Goal: Find specific page/section: Find specific page/section

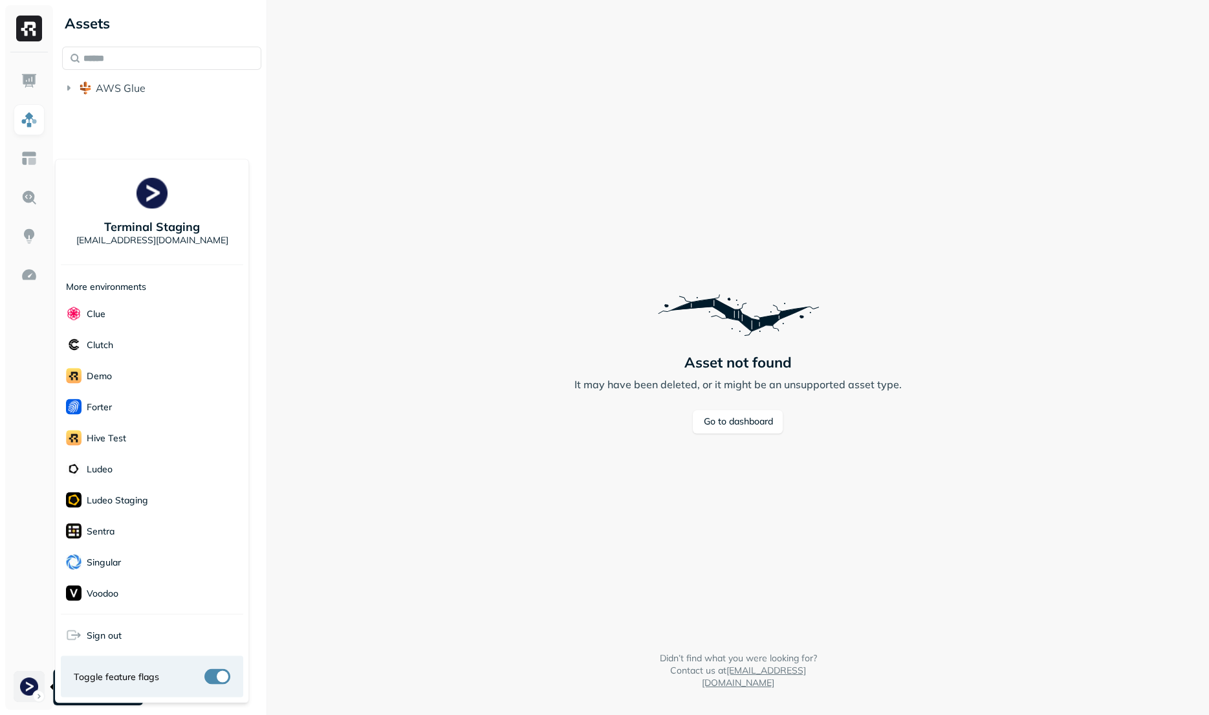
click at [25, 685] on html "Assets AWS Glue Asset not found It may have been deleted, or it might be an uns…" at bounding box center [604, 357] width 1209 height 715
click at [448, 459] on html "Assets AWS Glue Asset not found It may have been deleted, or it might be an uns…" at bounding box center [604, 357] width 1209 height 715
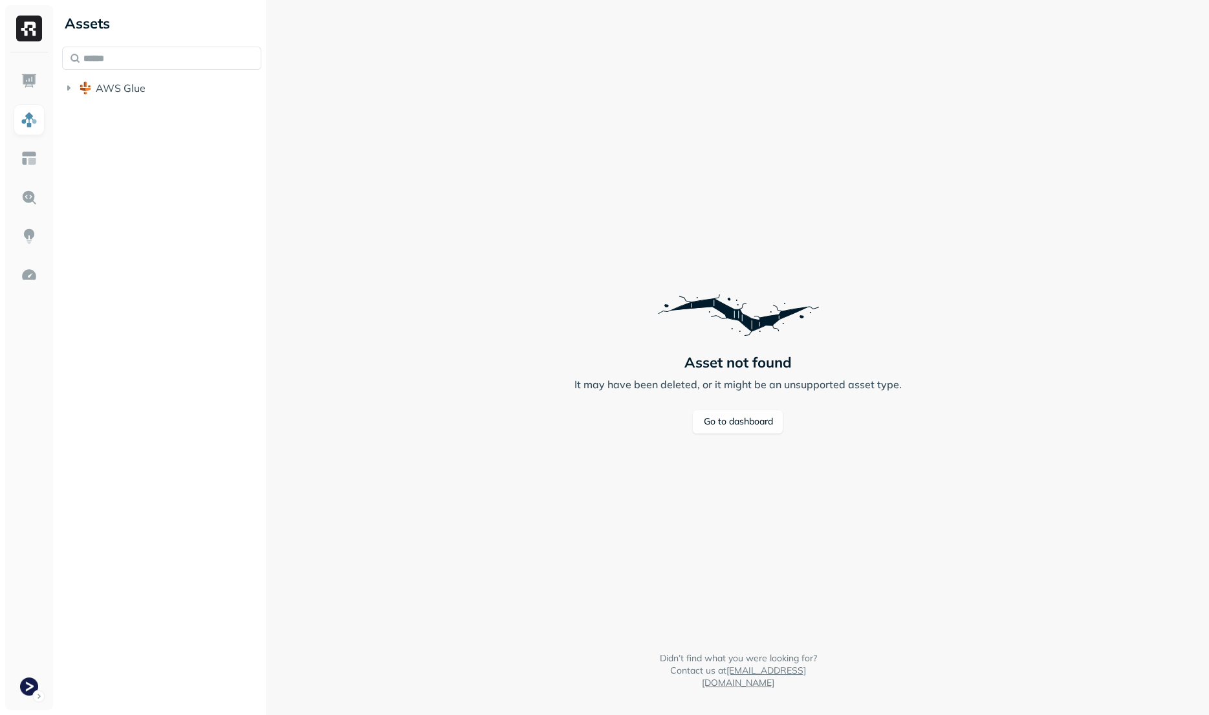
click at [733, 425] on link "Go to dashboard" at bounding box center [738, 421] width 90 height 23
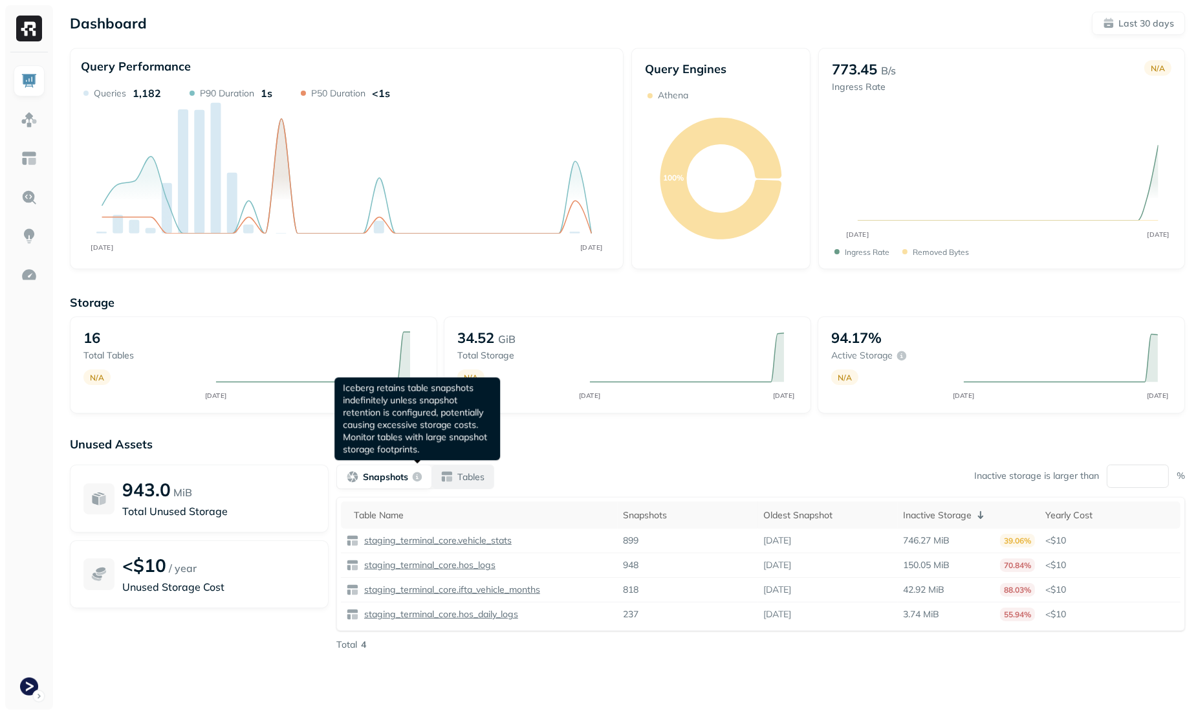
click at [451, 467] on button "Tables" at bounding box center [463, 476] width 62 height 23
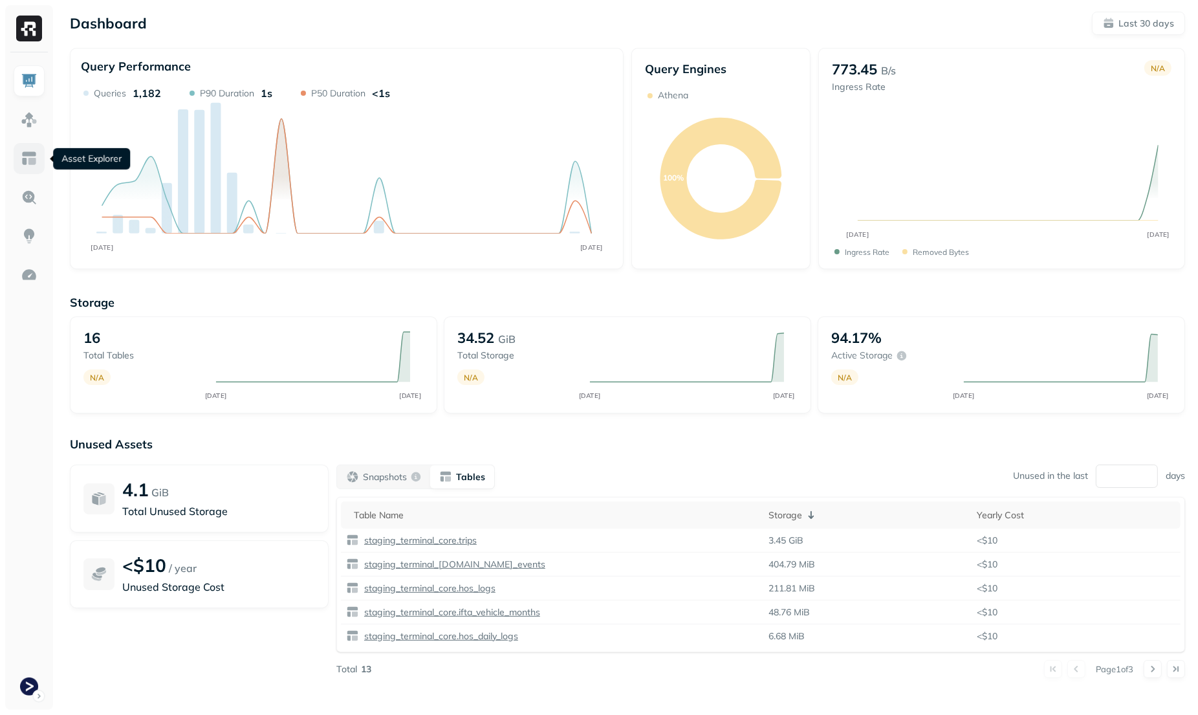
click at [32, 154] on img at bounding box center [29, 158] width 17 height 17
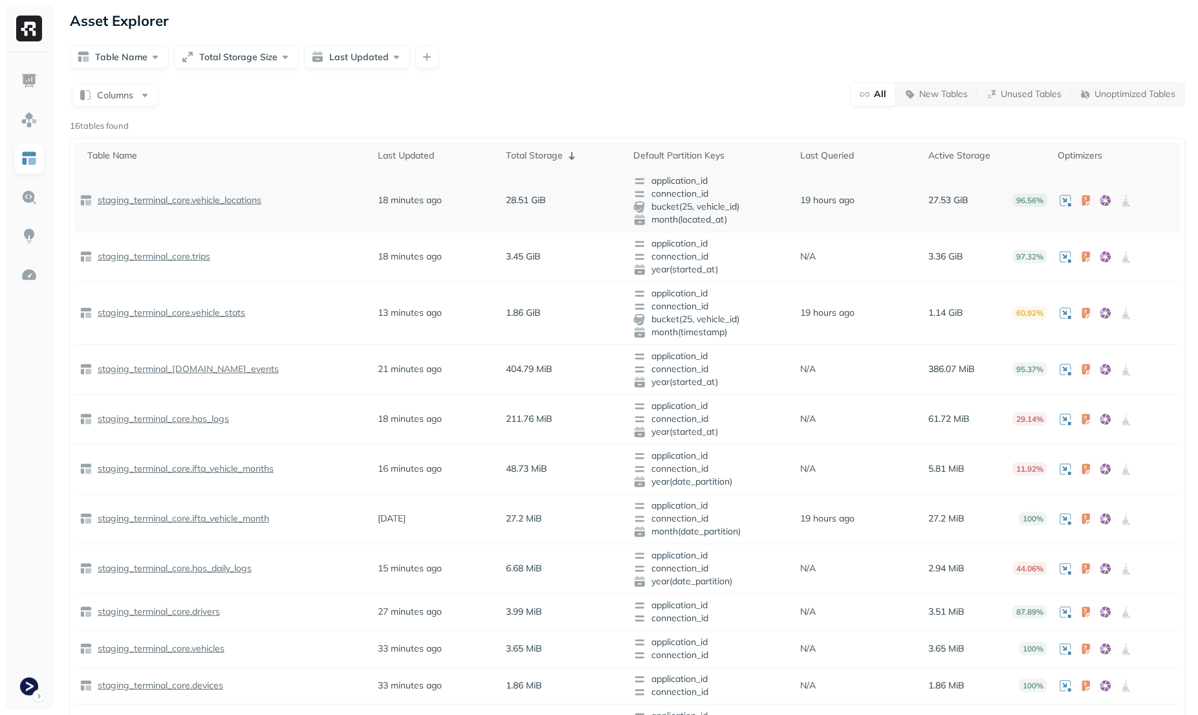
click at [230, 199] on p "staging_terminal_core.vehicle_locations" at bounding box center [178, 200] width 166 height 12
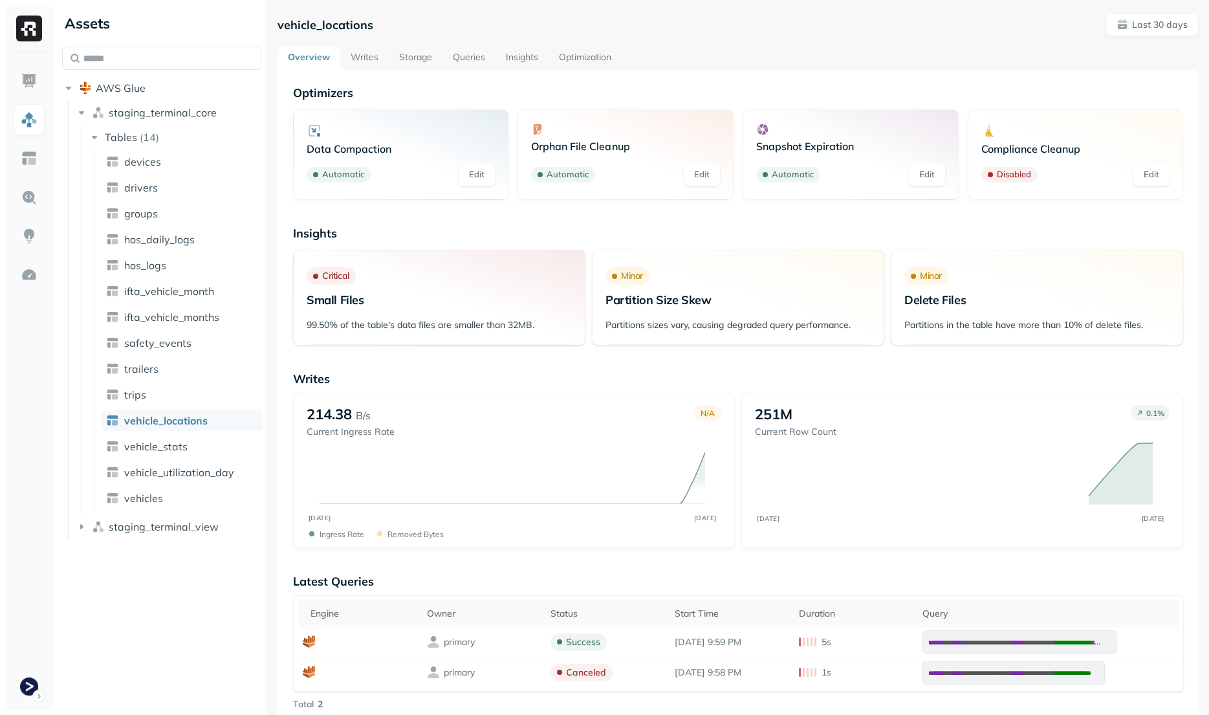
click at [476, 68] on link "Queries" at bounding box center [469, 58] width 53 height 23
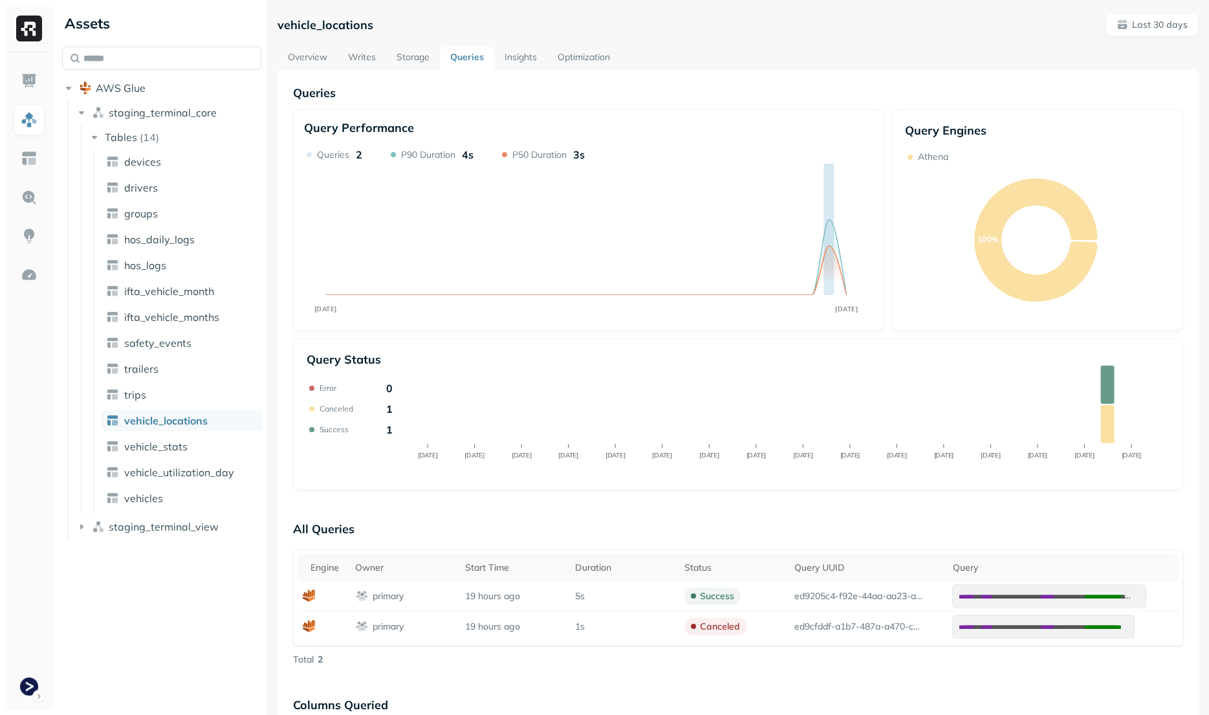
click at [559, 61] on link "Optimization" at bounding box center [583, 58] width 73 height 23
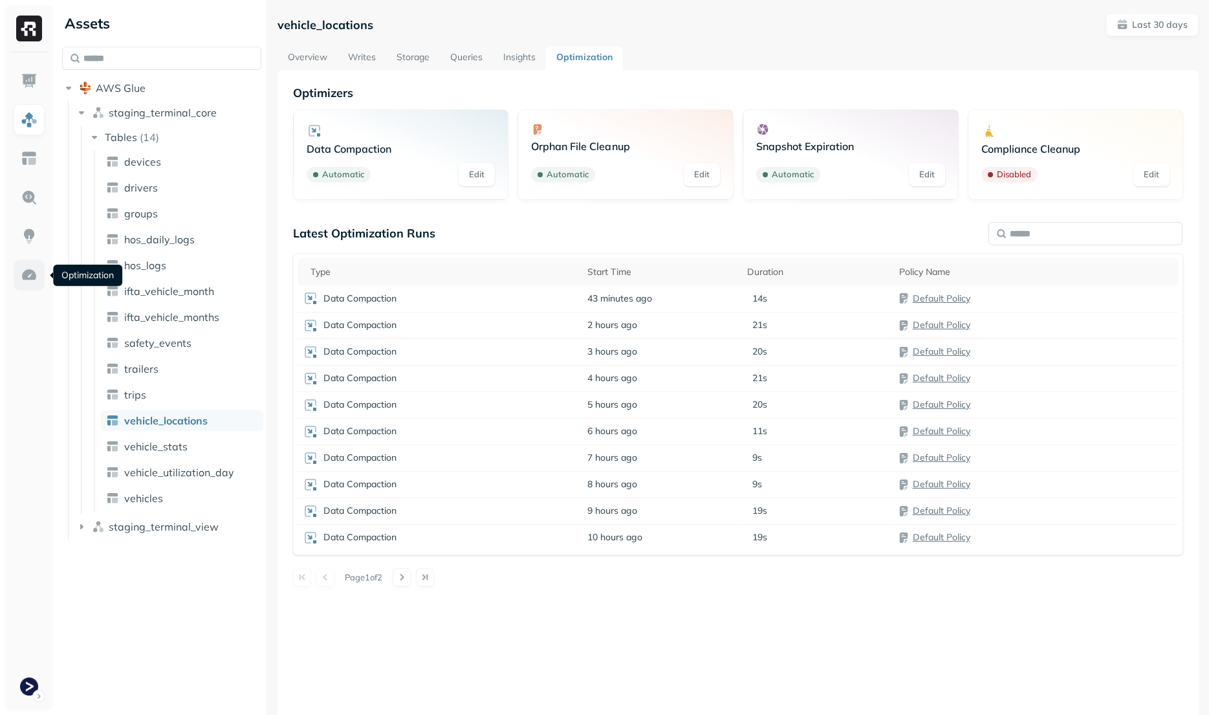
click at [24, 274] on img at bounding box center [29, 275] width 17 height 17
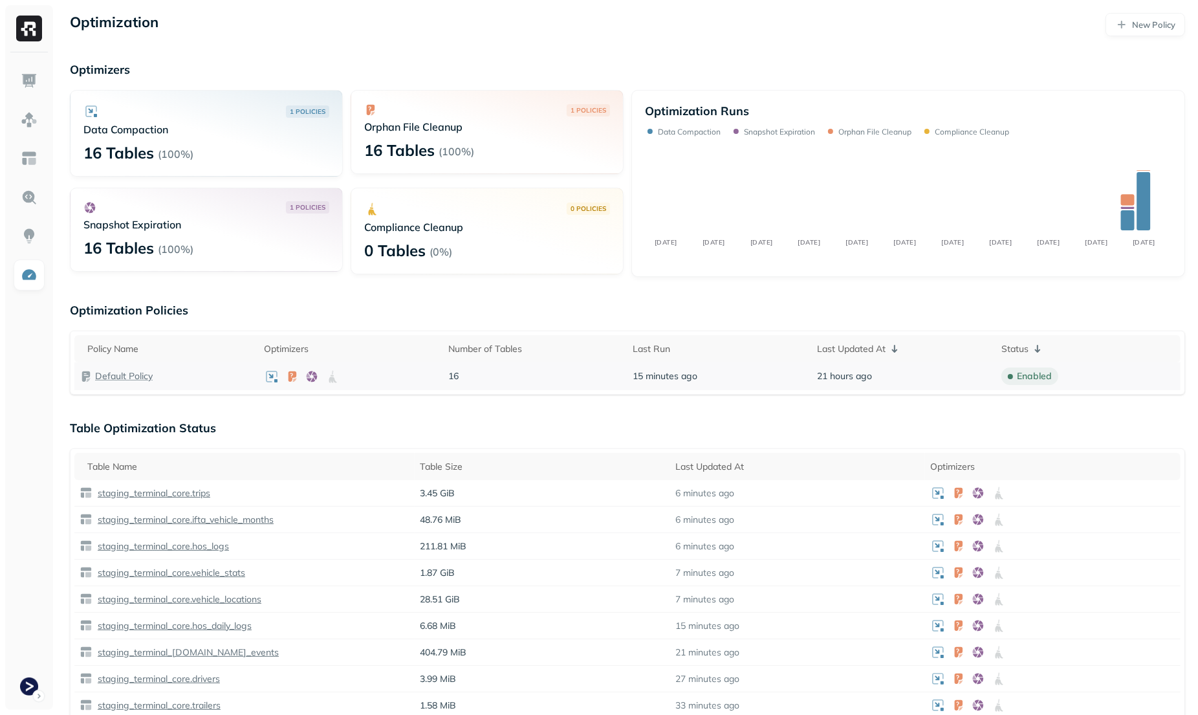
click at [129, 375] on p "Default Policy" at bounding box center [124, 376] width 58 height 12
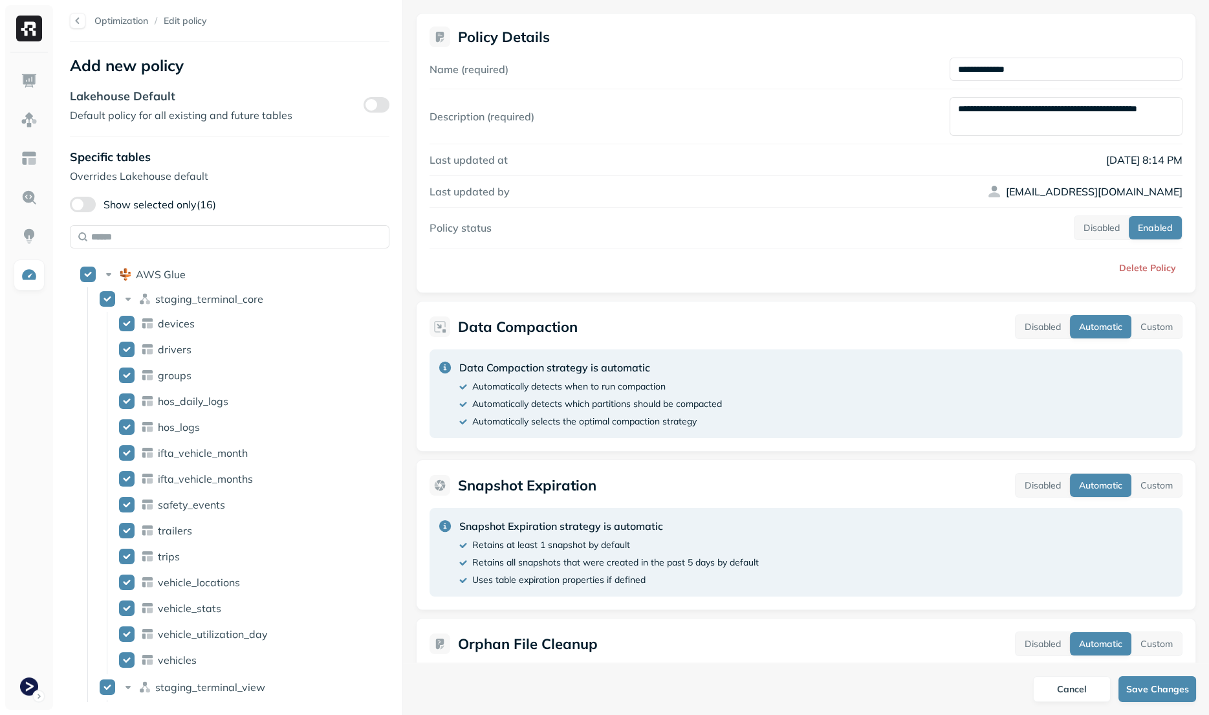
click at [190, 207] on label "Show selected only (16)" at bounding box center [143, 205] width 146 height 16
click at [96, 207] on button "Show selected only (16)" at bounding box center [83, 205] width 26 height 16
click at [190, 206] on label "Show selected only (16)" at bounding box center [143, 205] width 146 height 16
click at [96, 206] on button "Show selected only (16)" at bounding box center [83, 205] width 26 height 16
click at [173, 278] on span "AWS Glue" at bounding box center [161, 274] width 50 height 13
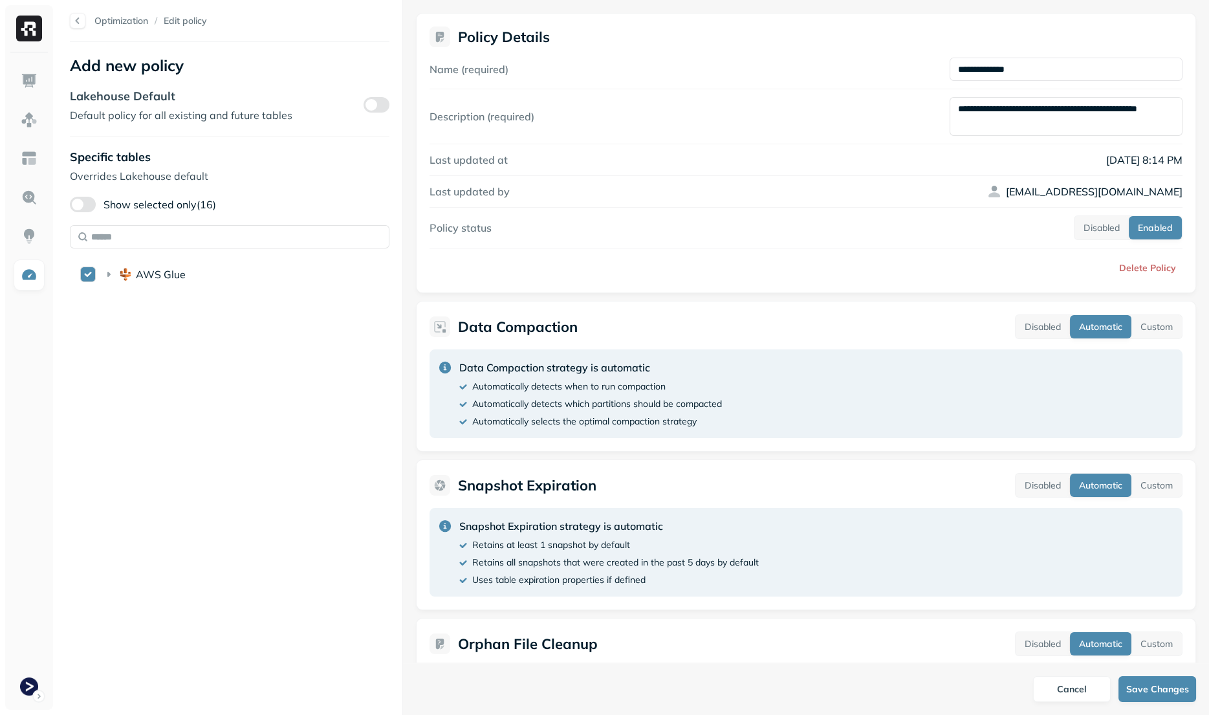
click at [173, 278] on span "AWS Glue" at bounding box center [161, 274] width 50 height 13
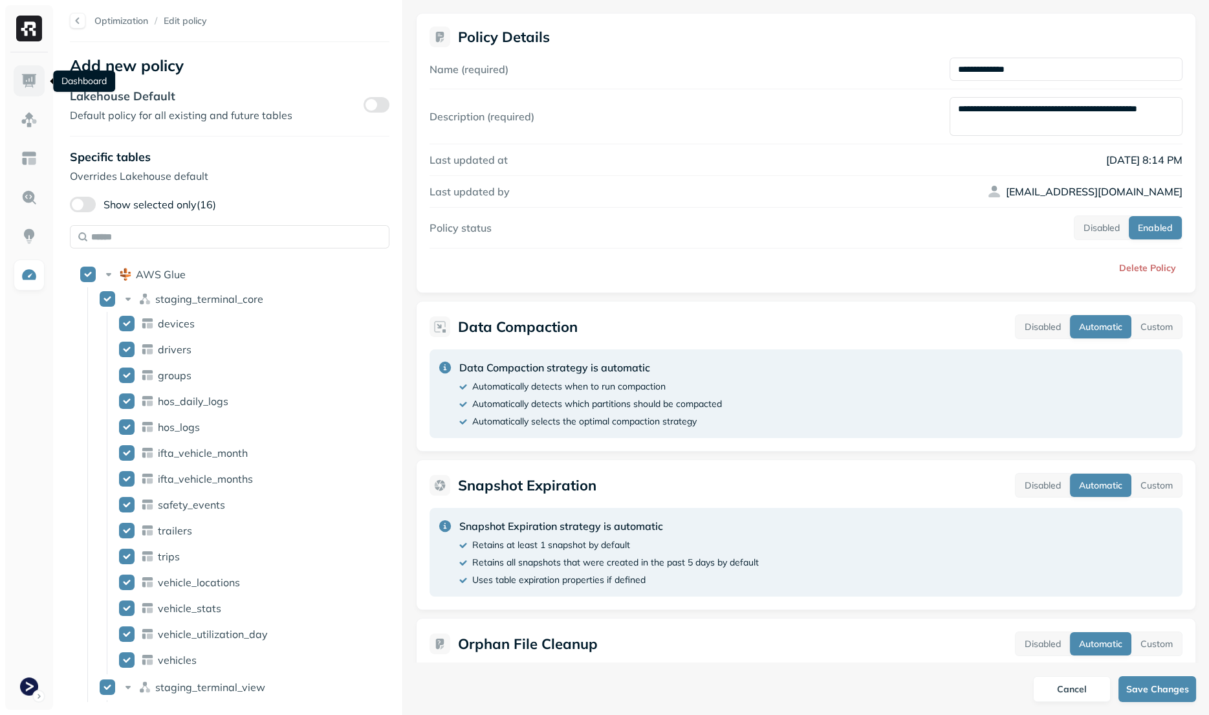
click at [21, 91] on link at bounding box center [29, 80] width 31 height 31
